Goal: Check status

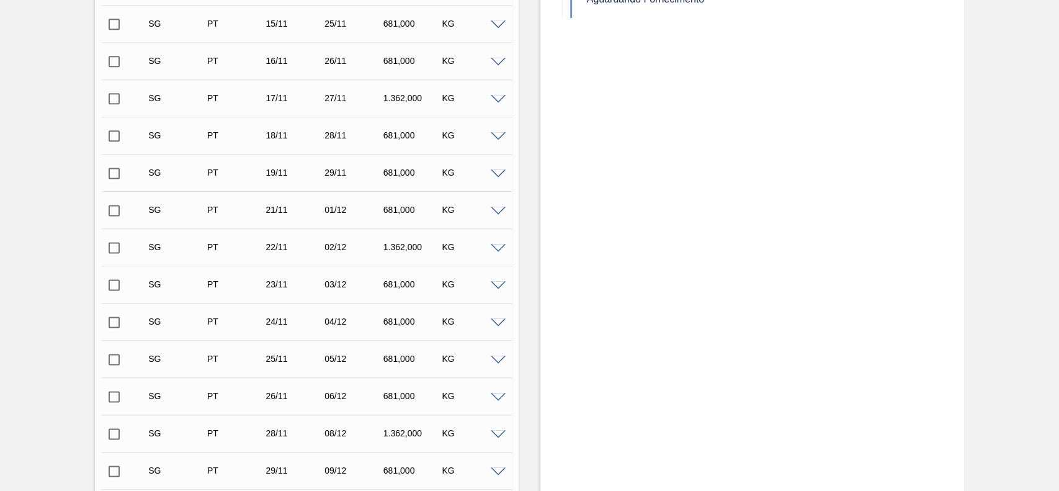
scroll to position [933, 0]
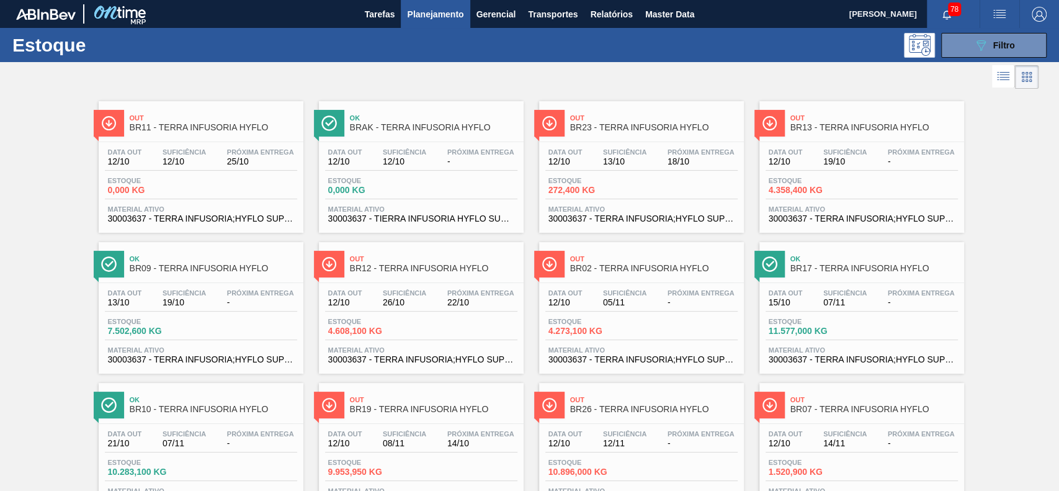
scroll to position [6, 0]
